Goal: Information Seeking & Learning: Learn about a topic

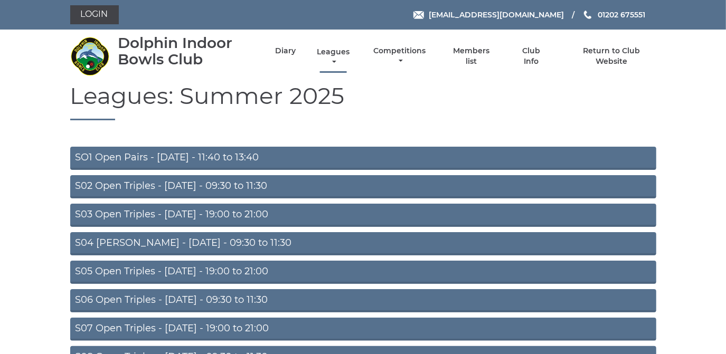
click at [328, 51] on link "Leagues" at bounding box center [333, 57] width 38 height 21
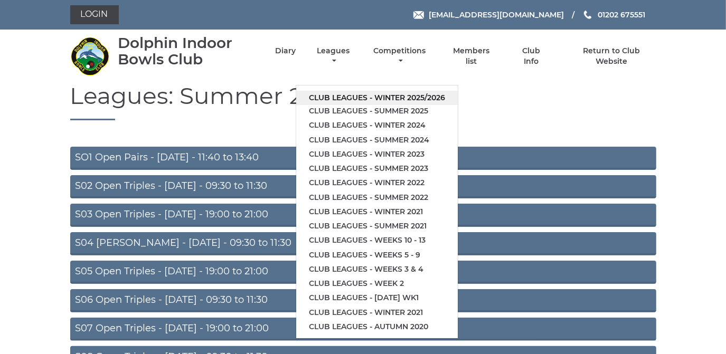
click at [345, 98] on link "Club leagues - Winter 2025/2026" at bounding box center [377, 98] width 162 height 14
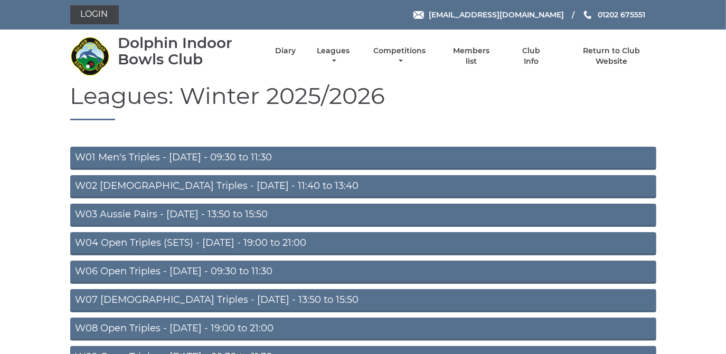
click at [219, 158] on link "W01 Men's Triples - Monday - 09:30 to 11:30" at bounding box center [363, 158] width 586 height 23
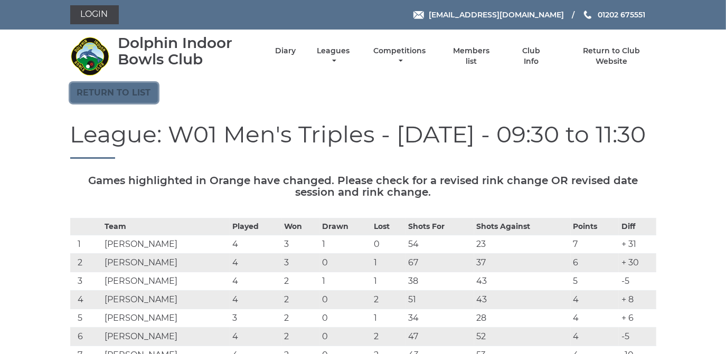
click at [102, 91] on link "Return to list" at bounding box center [114, 93] width 88 height 20
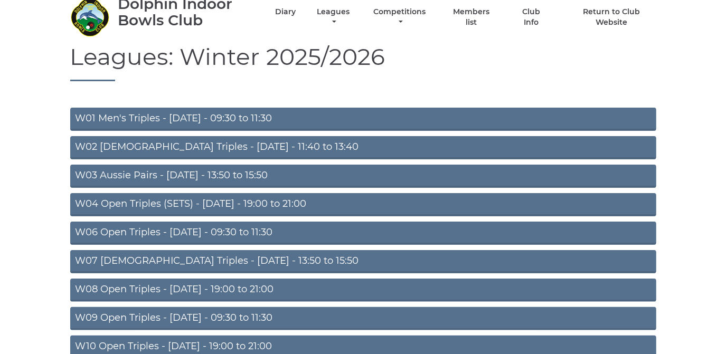
scroll to position [96, 0]
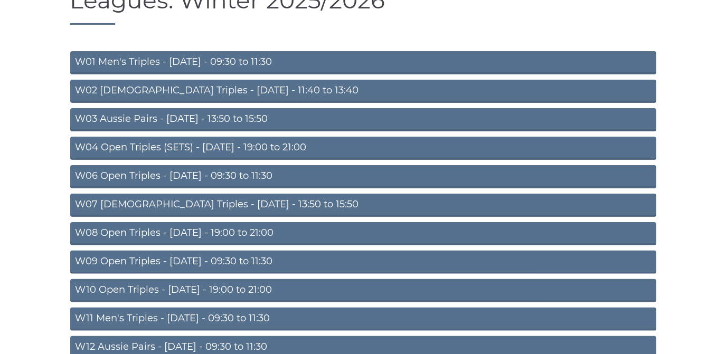
click at [197, 91] on link "W02 Ladies Triples - Monday - 11:40 to 13:40" at bounding box center [363, 91] width 586 height 23
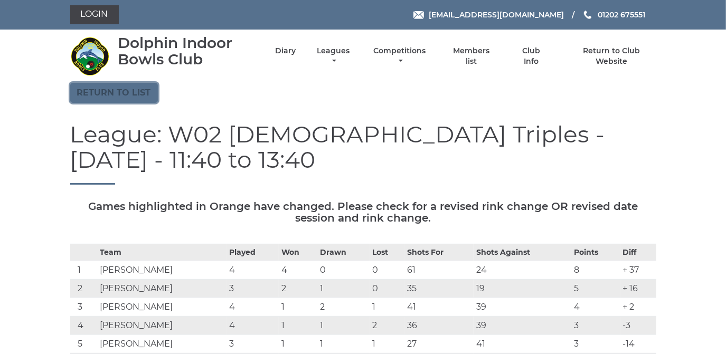
click at [135, 91] on link "Return to list" at bounding box center [114, 93] width 88 height 20
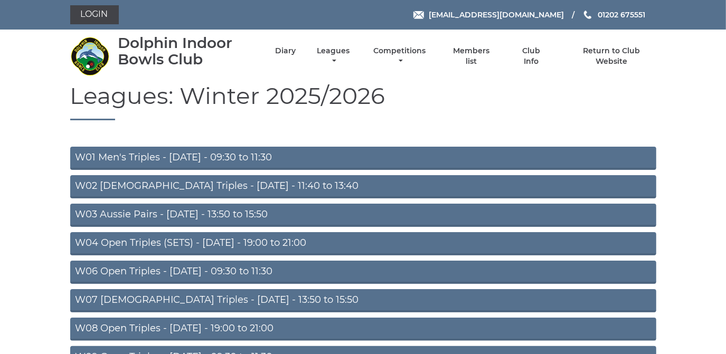
click at [191, 214] on link "W03 Aussie Pairs - Monday - 13:50 to 15:50" at bounding box center [363, 215] width 586 height 23
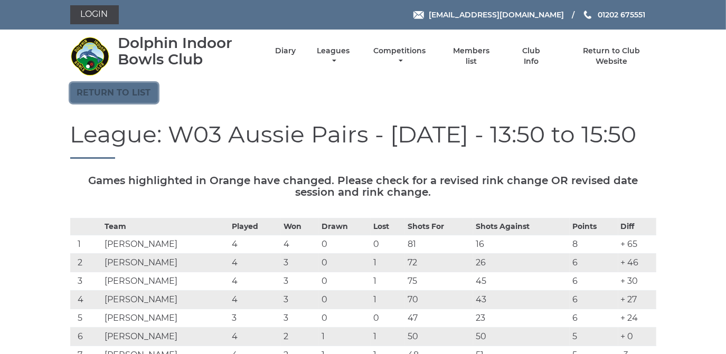
click at [135, 90] on link "Return to list" at bounding box center [114, 93] width 88 height 20
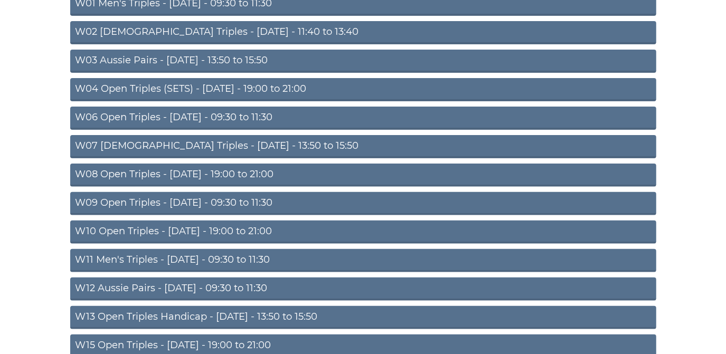
scroll to position [144, 0]
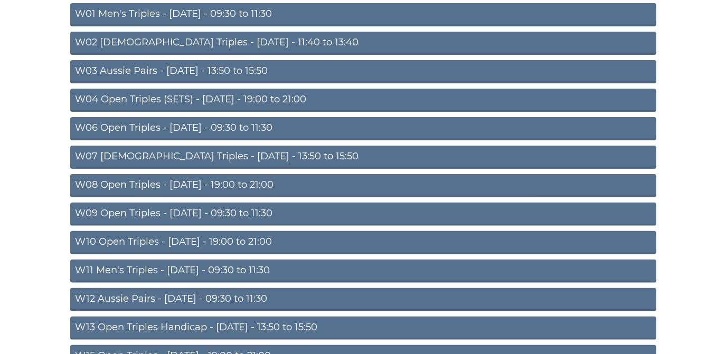
click at [254, 98] on link "W04 Open Triples (SETS) - [DATE] - 19:00 to 21:00" at bounding box center [363, 100] width 586 height 23
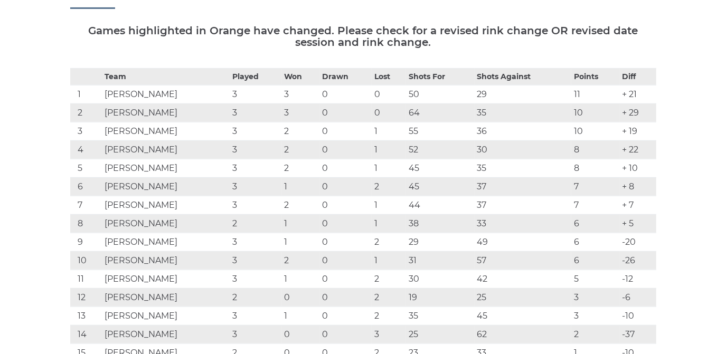
scroll to position [240, 0]
